Goal: Task Accomplishment & Management: Manage account settings

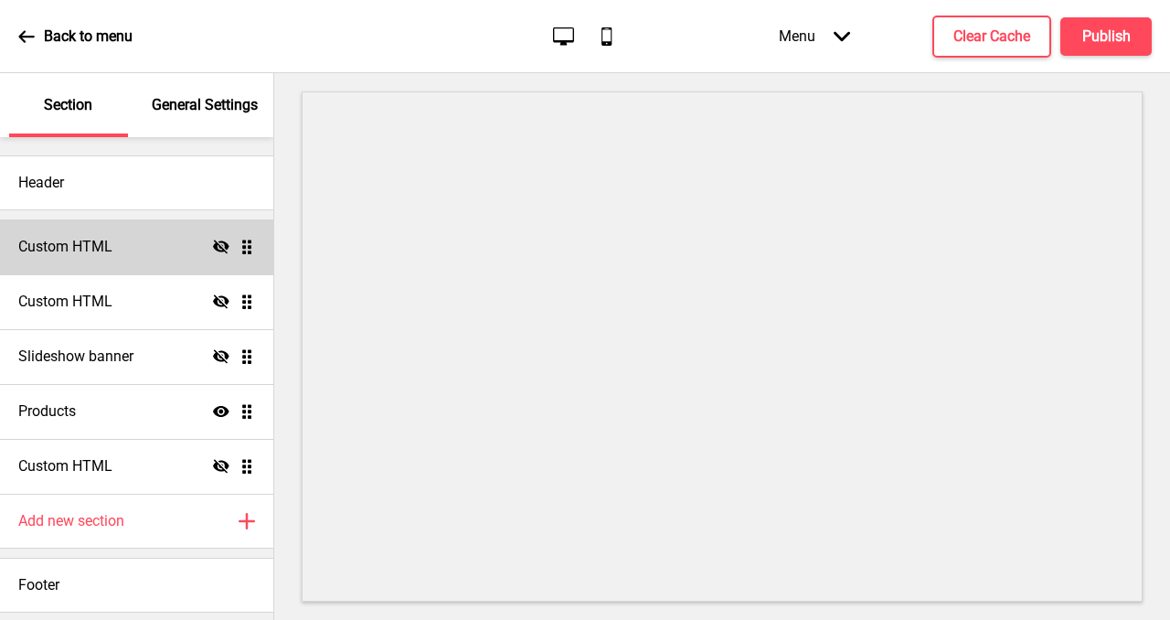
click at [121, 249] on div "Custom HTML Hide Drag" at bounding box center [136, 246] width 273 height 55
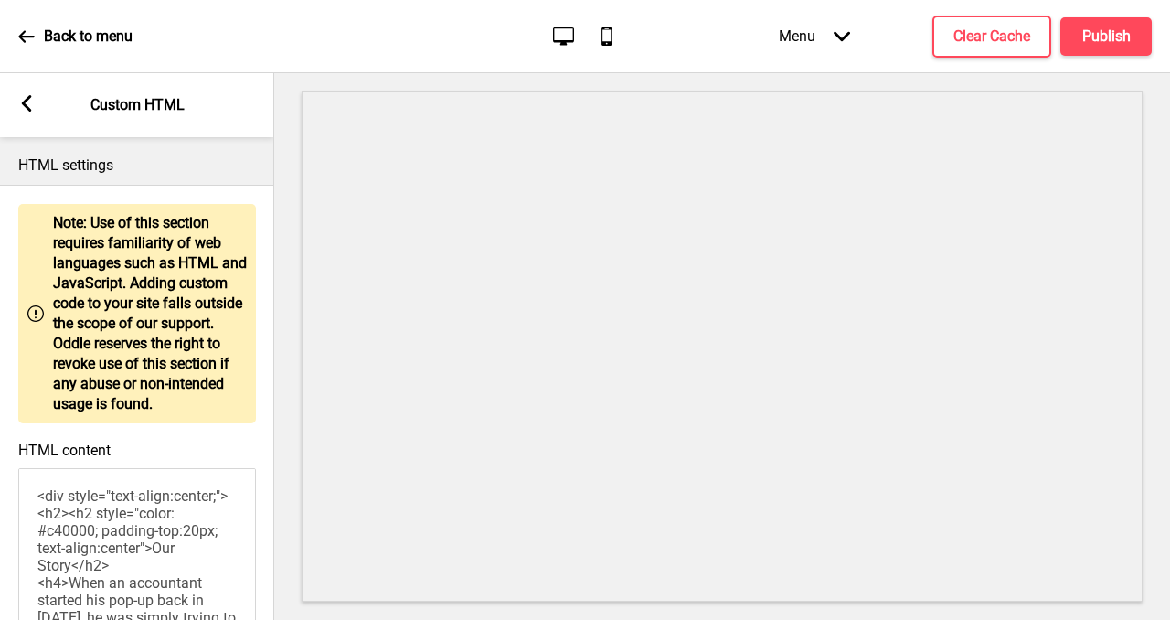
click at [24, 103] on icon at bounding box center [27, 103] width 10 height 16
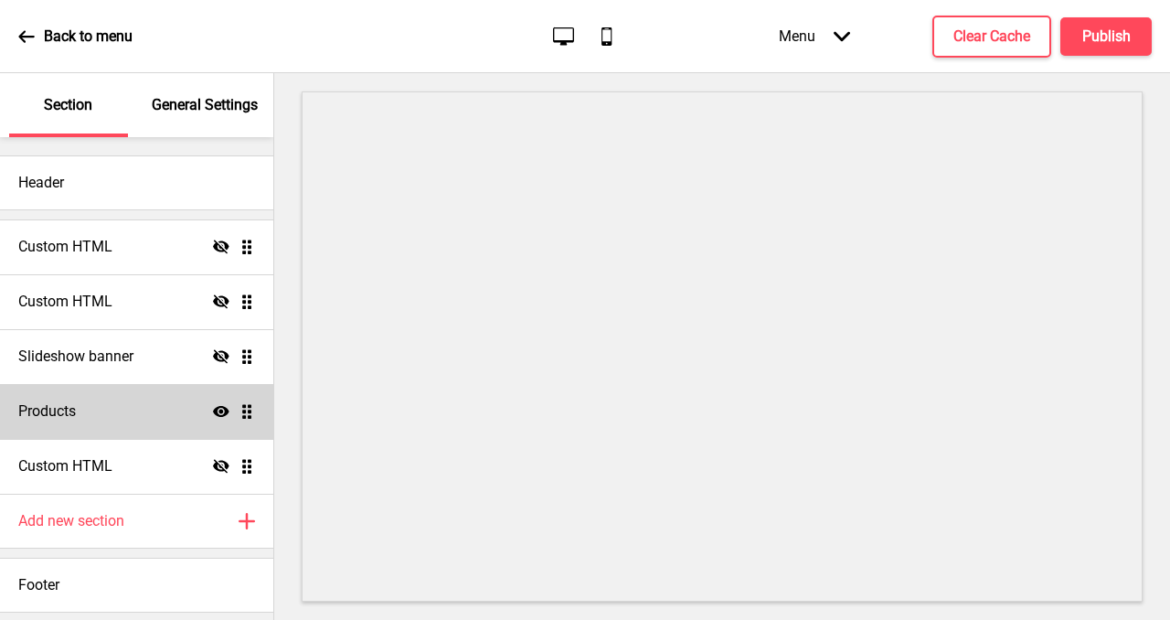
click at [125, 415] on div "Products Show Drag" at bounding box center [136, 411] width 273 height 55
select select "list"
select select "contain"
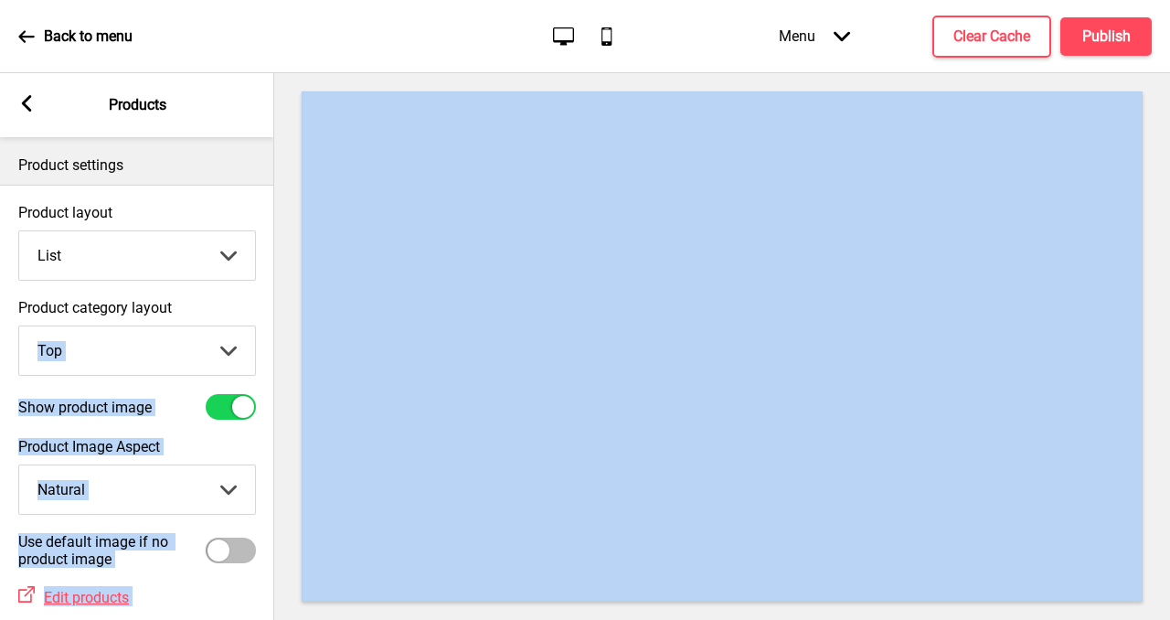
drag, startPoint x: 270, startPoint y: 324, endPoint x: 274, endPoint y: 337, distance: 13.6
click at [274, 337] on div "Section General Settings Header Custom HTML Hide Drag Custom HTML Hide Drag Sli…" at bounding box center [585, 346] width 1170 height 547
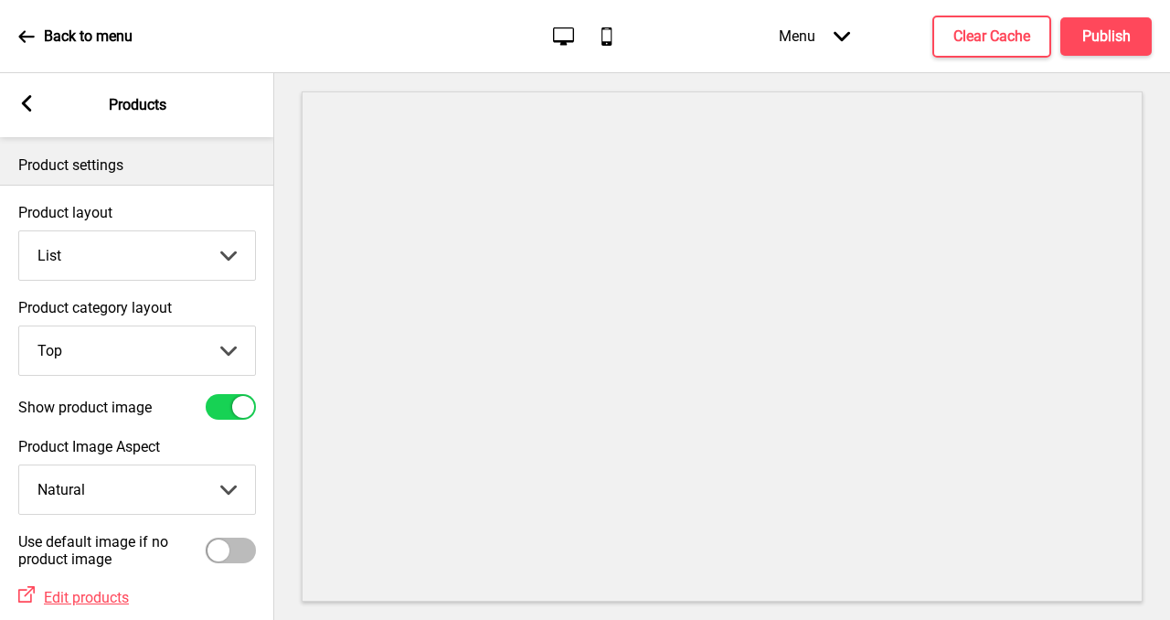
click at [271, 330] on div "Product category layout Top Top Side Arrow down" at bounding box center [137, 337] width 274 height 95
click at [226, 253] on select "Grid List" at bounding box center [137, 255] width 236 height 48
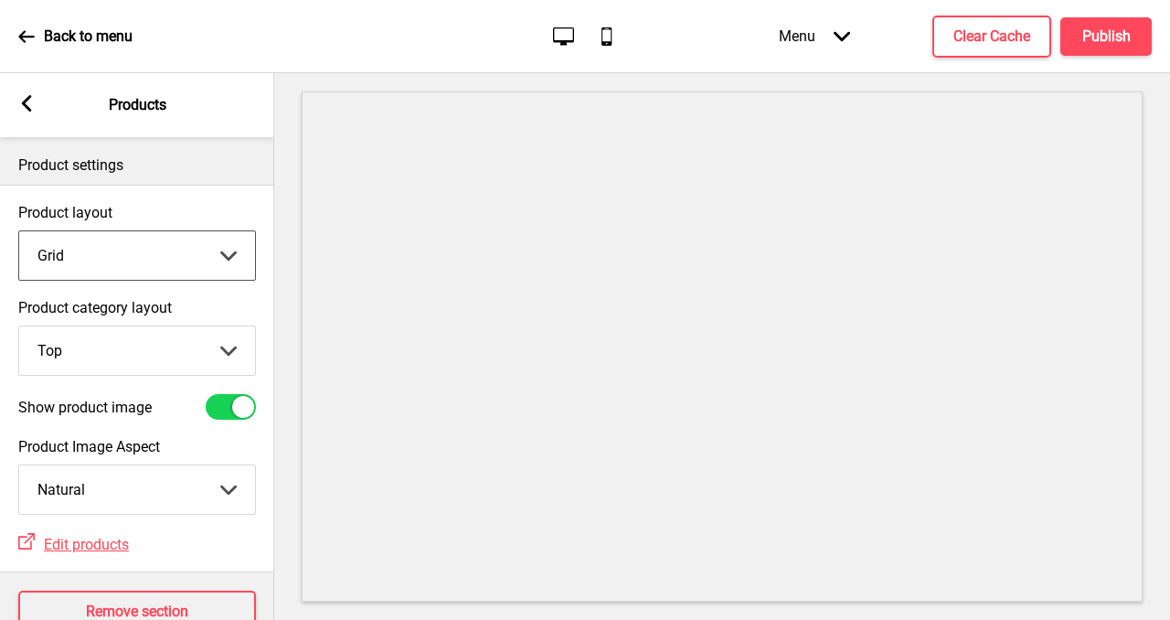
click at [234, 253] on select "Grid List" at bounding box center [137, 255] width 236 height 48
select select "list"
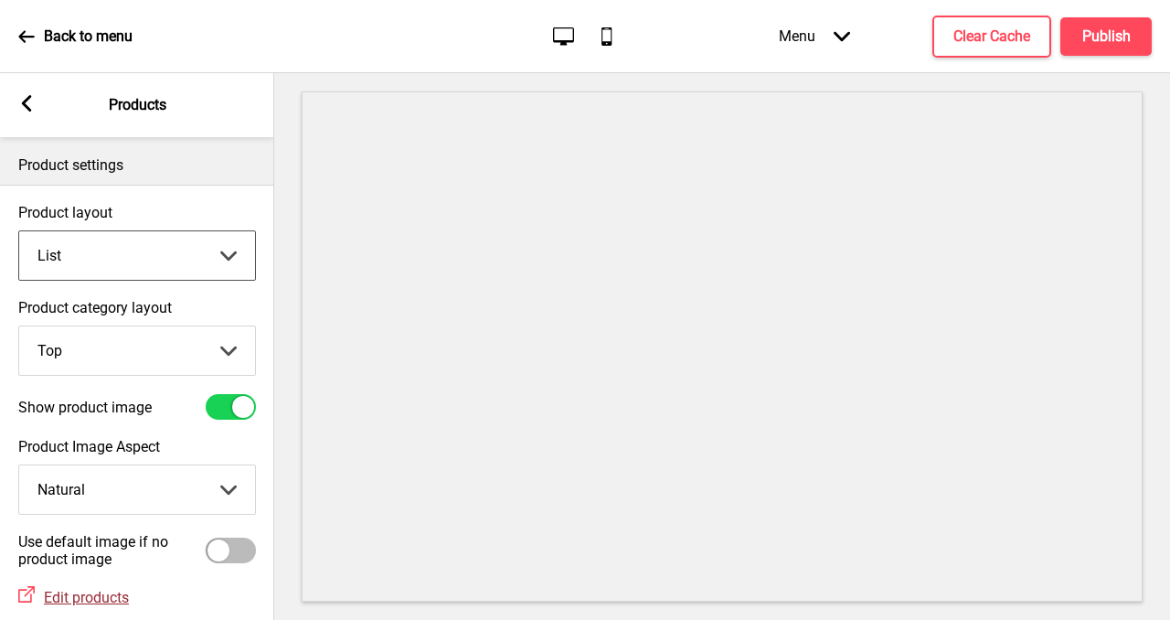
click at [84, 594] on span "Edit products" at bounding box center [86, 597] width 85 height 17
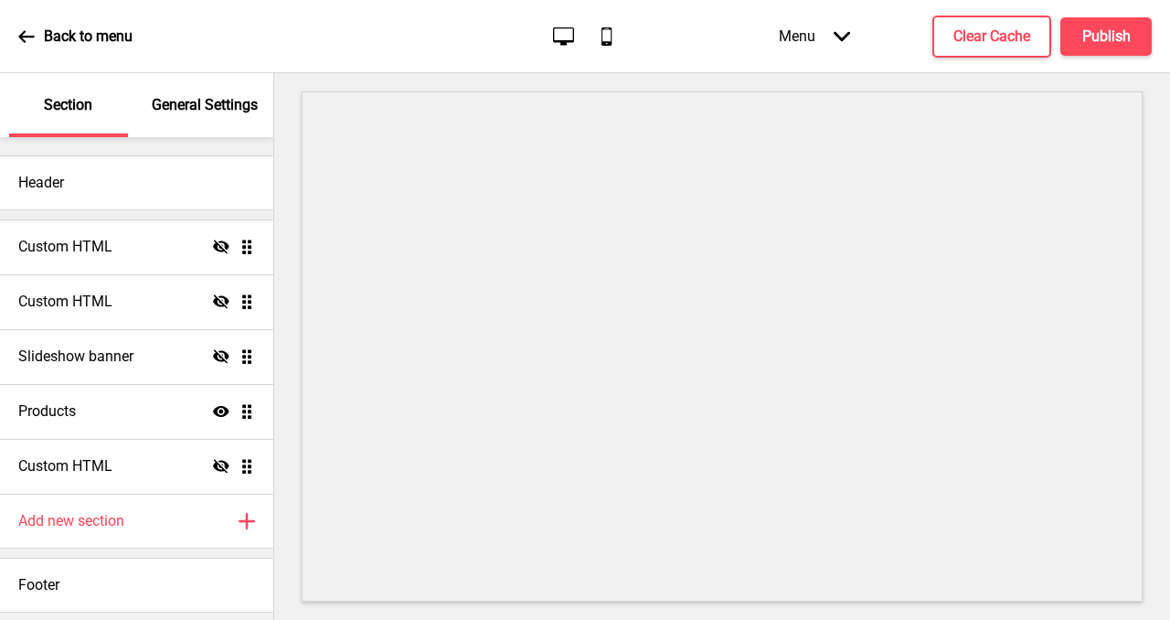
click at [229, 109] on p "General Settings" at bounding box center [205, 105] width 106 height 20
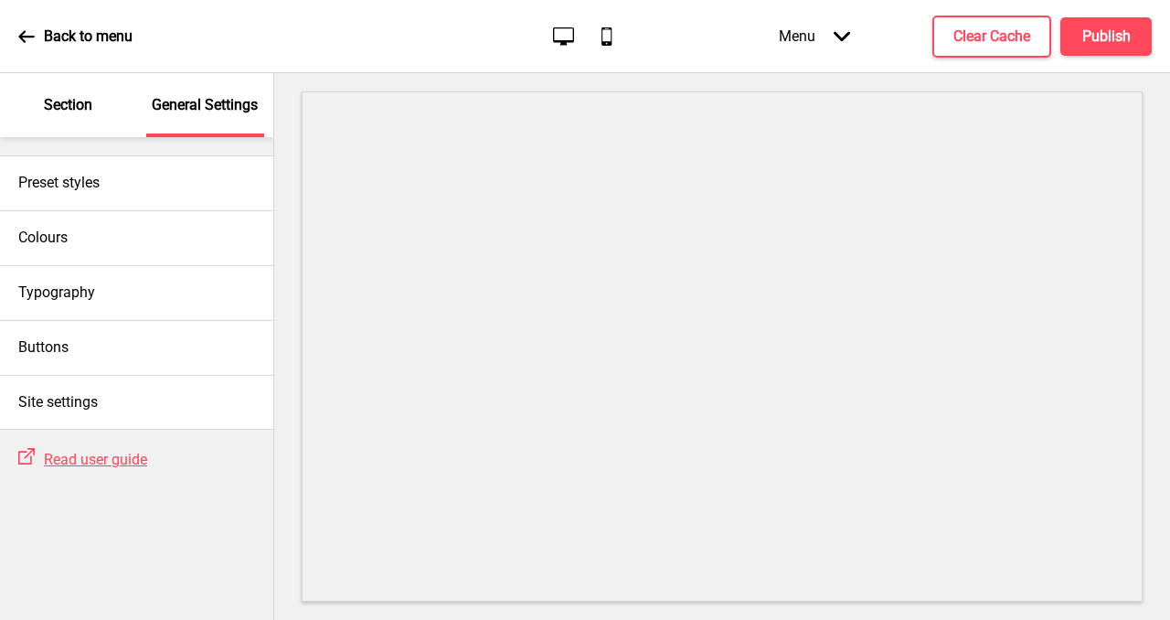
click at [69, 110] on p "Section" at bounding box center [68, 105] width 48 height 20
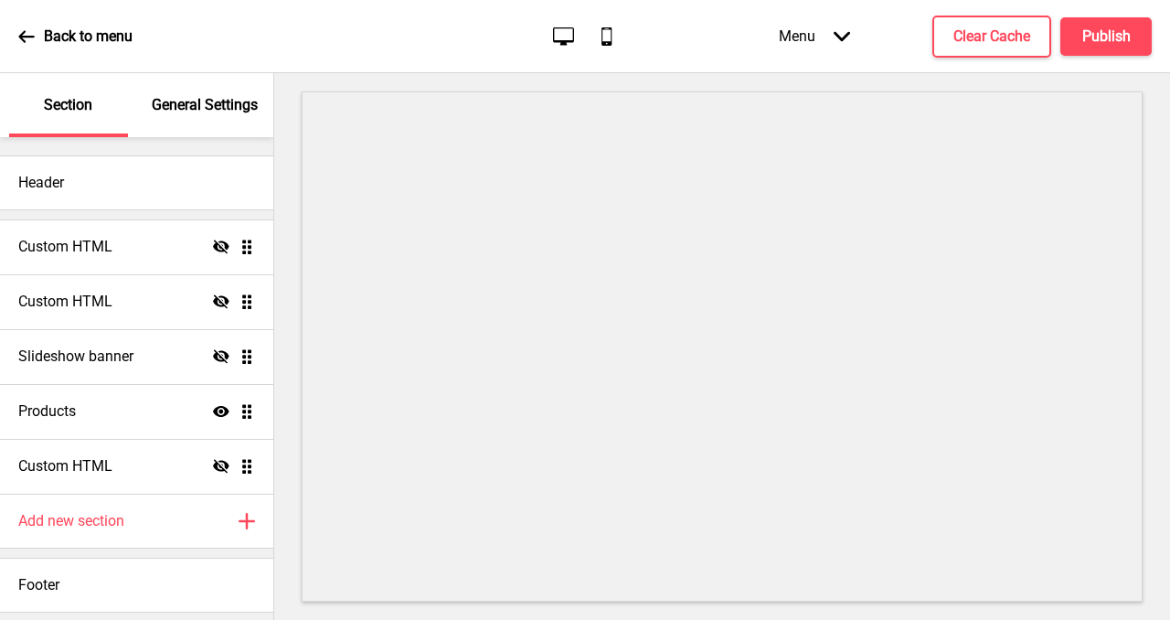
click at [244, 409] on ul "Custom HTML Hide Drag Custom HTML Hide Drag Slideshow banner Hide Drag Products…" at bounding box center [136, 356] width 273 height 274
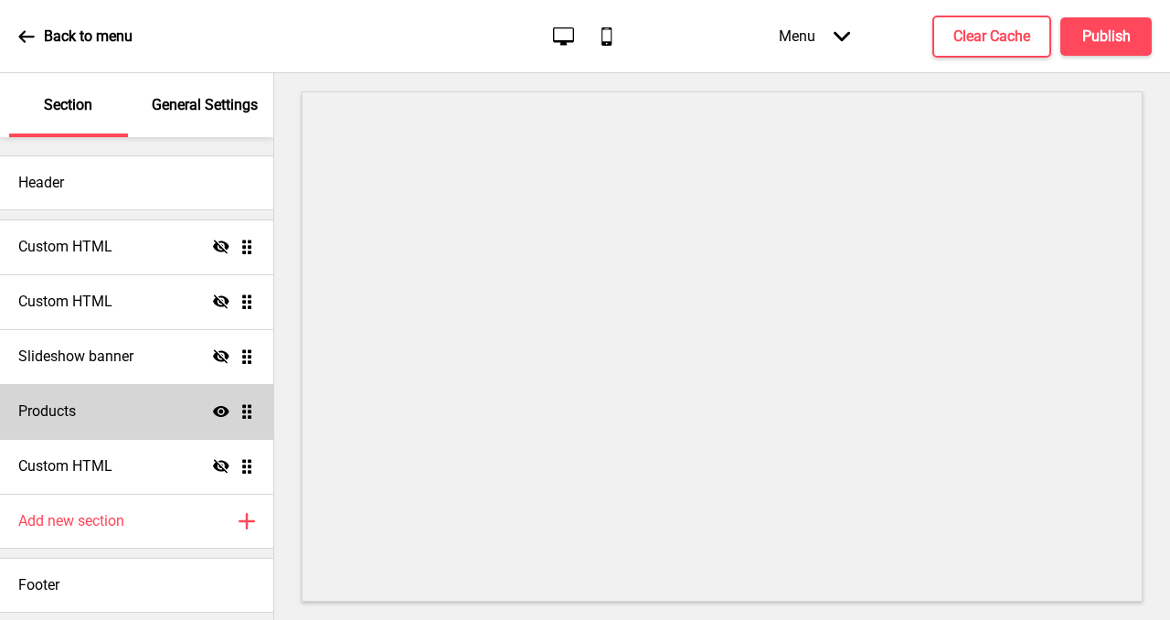
click at [191, 408] on div "Products Show Drag" at bounding box center [136, 411] width 273 height 55
select select "list"
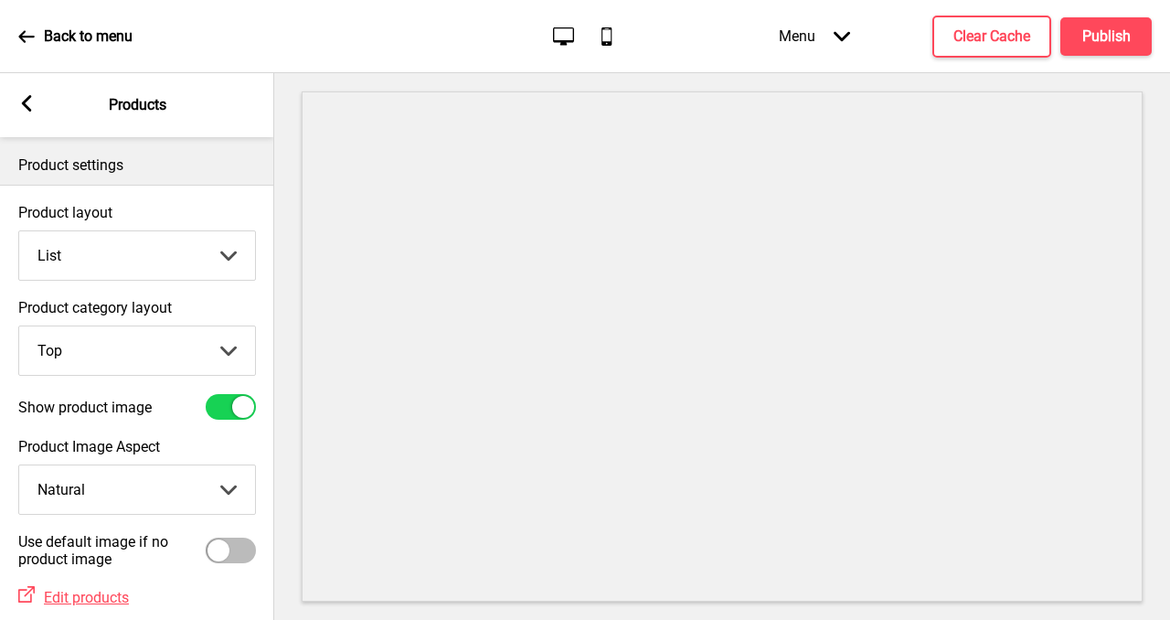
click at [271, 374] on div "Product category layout Top Top Side Arrow down" at bounding box center [137, 337] width 274 height 95
drag, startPoint x: 292, startPoint y: 415, endPoint x: 281, endPoint y: 492, distance: 77.6
click at [281, 492] on div at bounding box center [722, 346] width 896 height 547
click at [225, 484] on select "Crop Natural" at bounding box center [137, 489] width 236 height 48
click at [204, 482] on select "Crop Natural" at bounding box center [137, 489] width 236 height 48
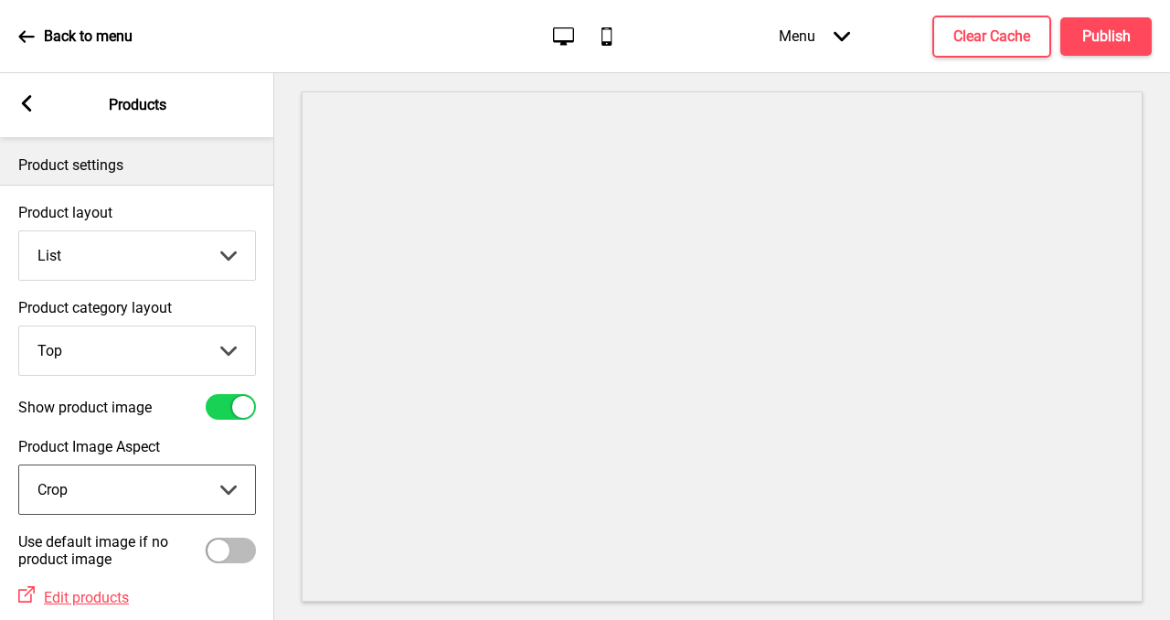
select select "contain"
click at [70, 597] on span "Edit products" at bounding box center [86, 597] width 85 height 17
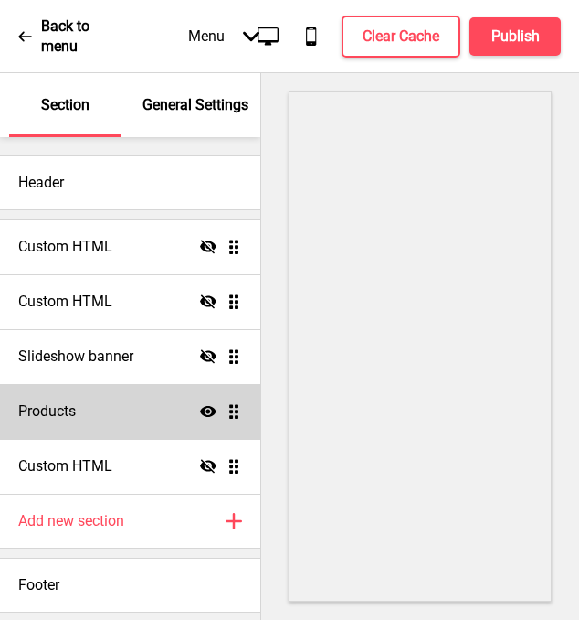
click at [121, 404] on div "Products Show Drag" at bounding box center [130, 411] width 260 height 55
select select "list"
select select "contain"
